Goal: Find specific page/section: Find specific page/section

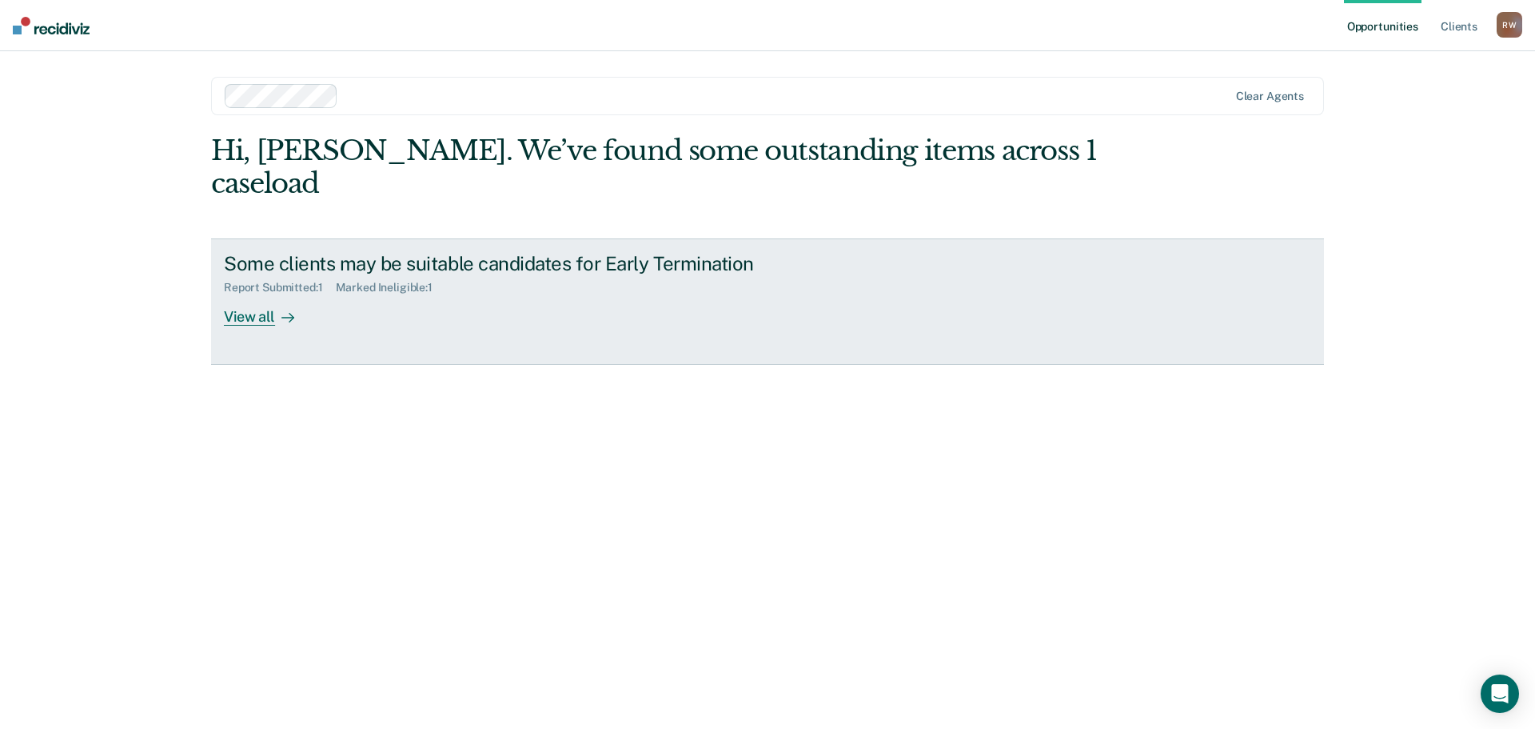
click at [598, 265] on div "Some clients may be suitable candidates for Early Termination Report Submitted …" at bounding box center [524, 289] width 600 height 74
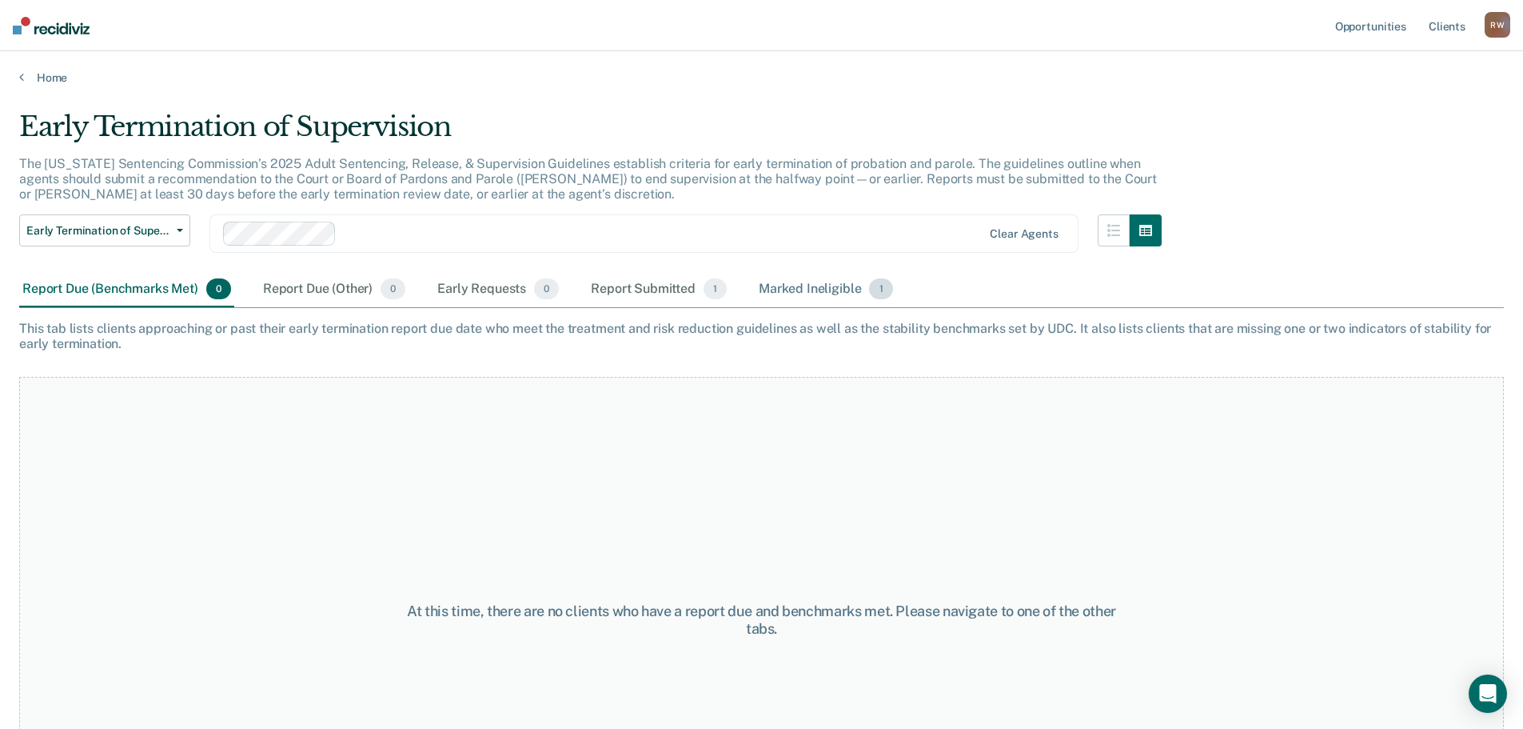
click at [800, 296] on div "Marked Ineligible 1" at bounding box center [826, 289] width 141 height 35
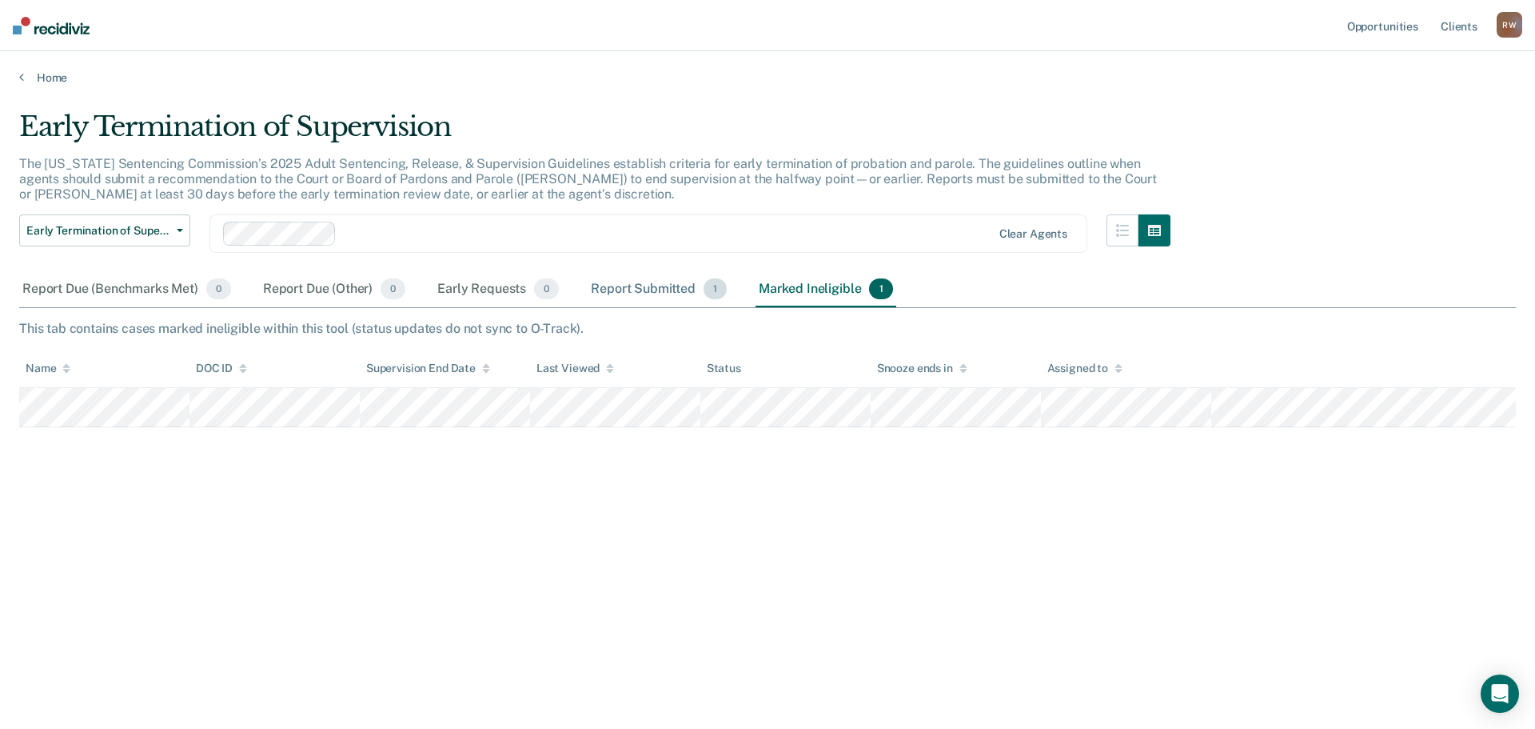
click at [649, 282] on div "Report Submitted 1" at bounding box center [659, 289] width 142 height 35
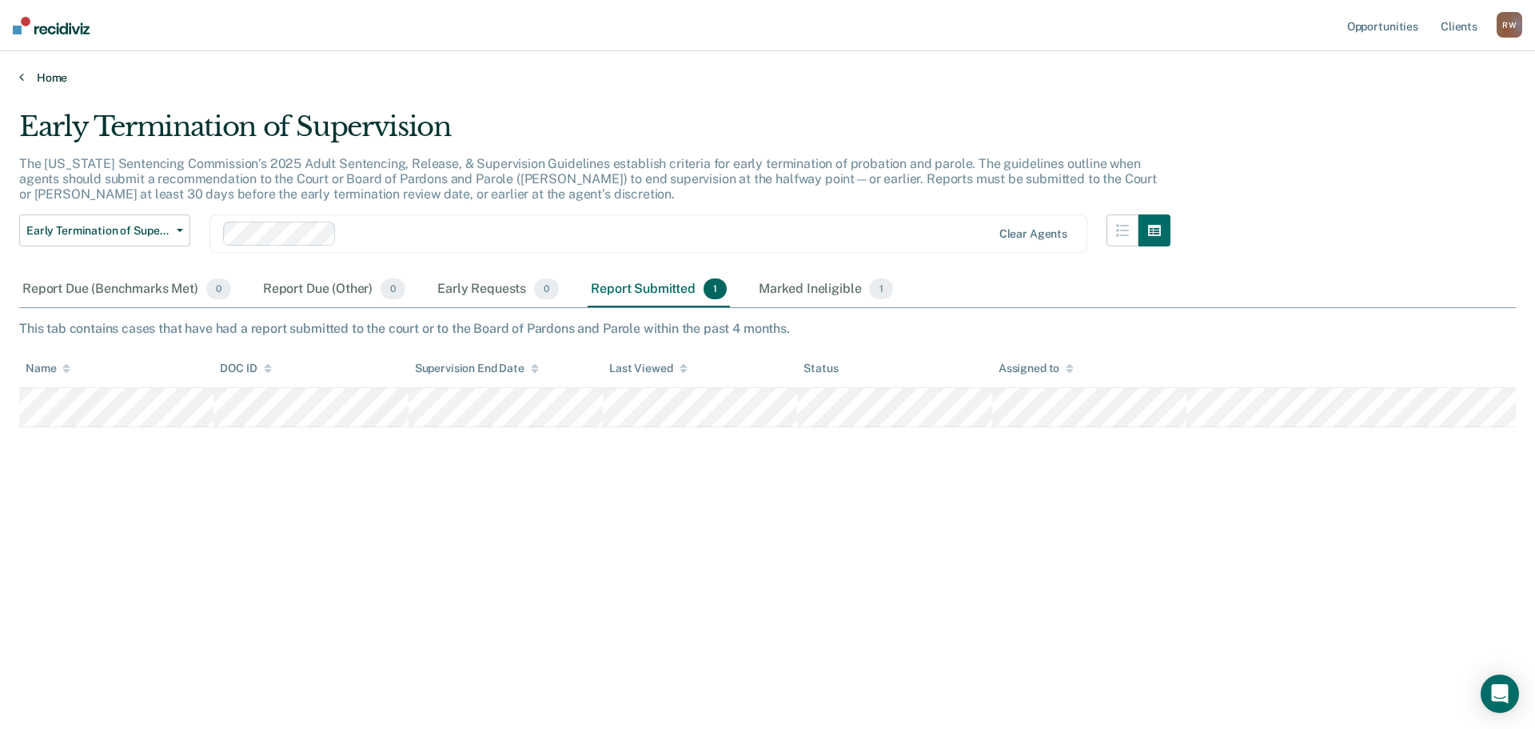
click at [32, 75] on link "Home" at bounding box center [767, 77] width 1497 height 14
